Goal: Go to known website: Access a specific website the user already knows

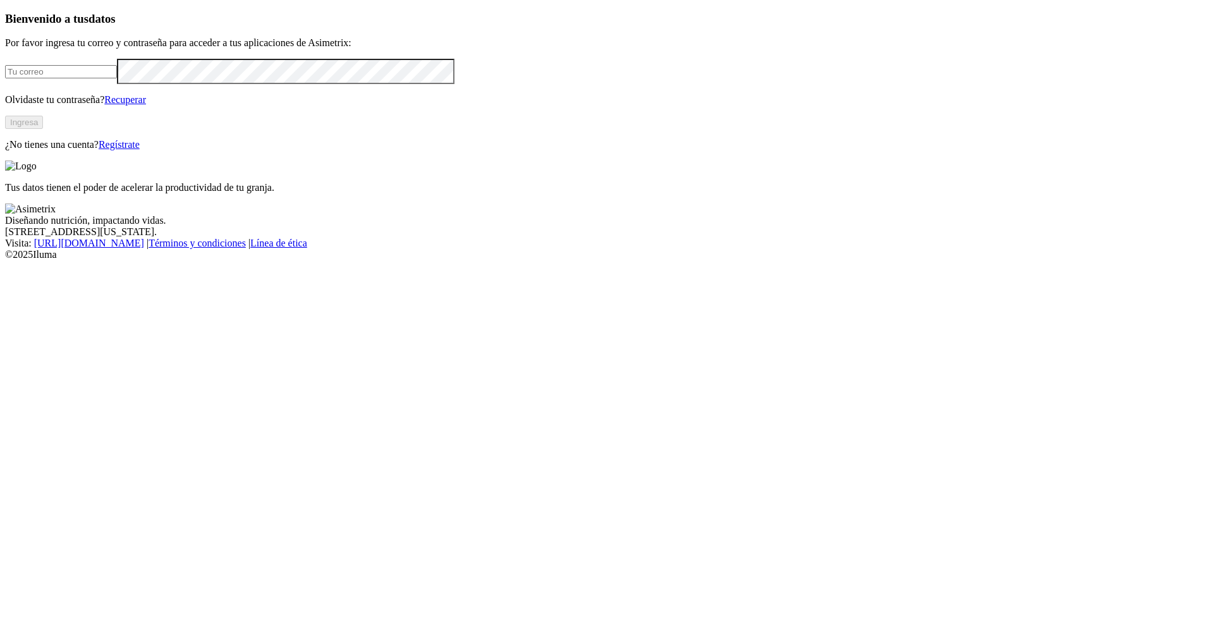
click at [117, 78] on input "email" at bounding box center [61, 71] width 112 height 13
type input "[EMAIL_ADDRESS][DOMAIN_NAME]"
click at [43, 129] on button "Ingresa" at bounding box center [24, 122] width 38 height 13
